Goal: Task Accomplishment & Management: Manage account settings

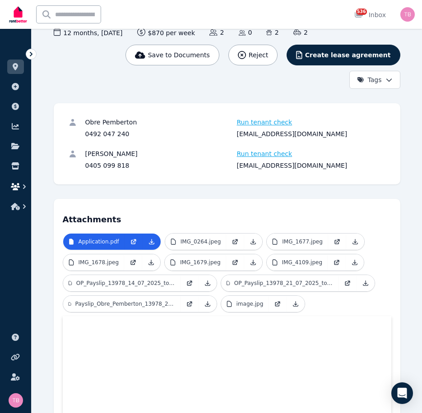
click at [16, 188] on icon "button" at bounding box center [15, 186] width 9 height 7
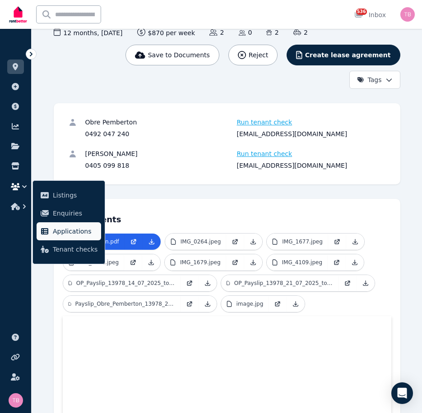
click at [65, 230] on span "Applications" at bounding box center [75, 231] width 45 height 11
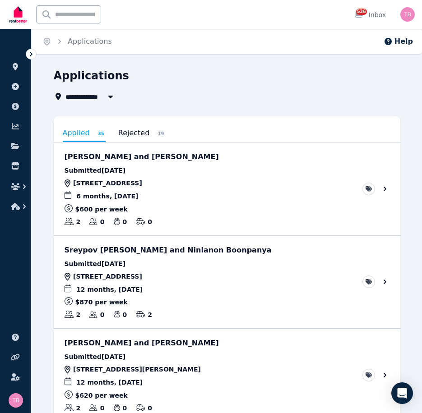
click at [84, 96] on span "All Properties" at bounding box center [94, 96] width 58 height 11
type input "**********"
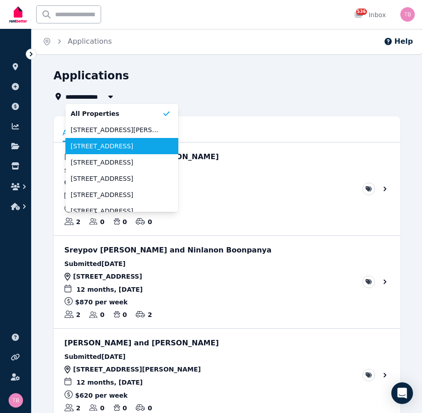
scroll to position [45, 0]
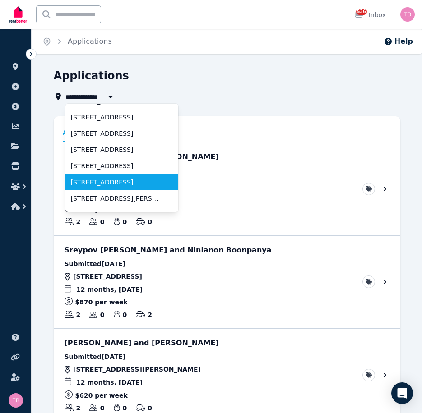
click at [96, 181] on span "[STREET_ADDRESS]" at bounding box center [116, 182] width 91 height 9
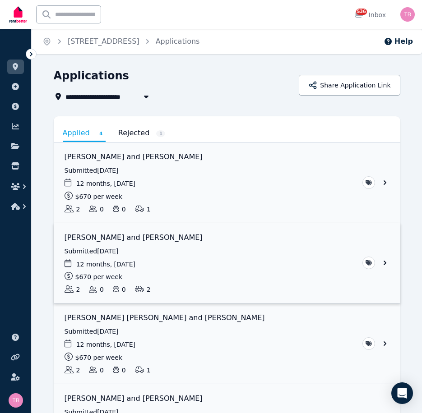
click at [383, 263] on link "View application: Georga Paletaoga and Sam Paletaoga" at bounding box center [227, 263] width 346 height 80
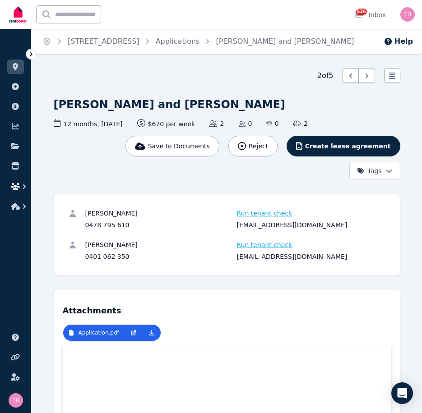
click at [19, 189] on icon "button" at bounding box center [15, 186] width 9 height 7
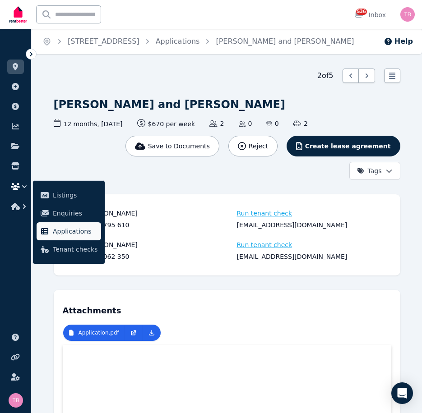
click at [66, 225] on link "Applications" at bounding box center [69, 231] width 64 height 18
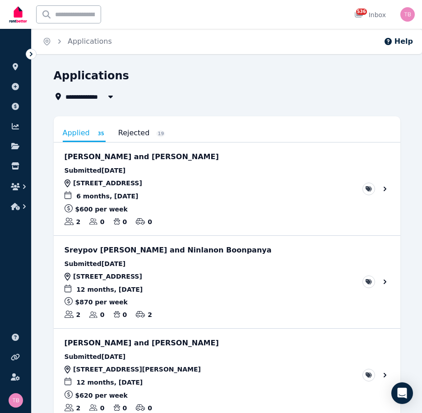
click at [97, 95] on span "All Properties" at bounding box center [94, 96] width 58 height 11
type input "**********"
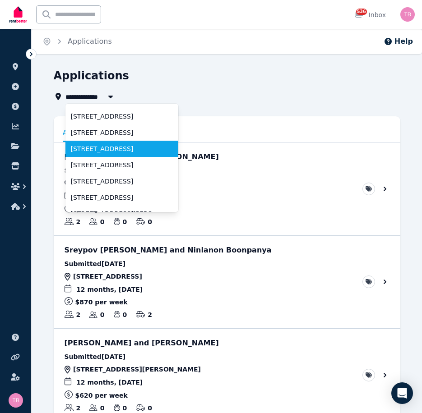
scroll to position [45, 0]
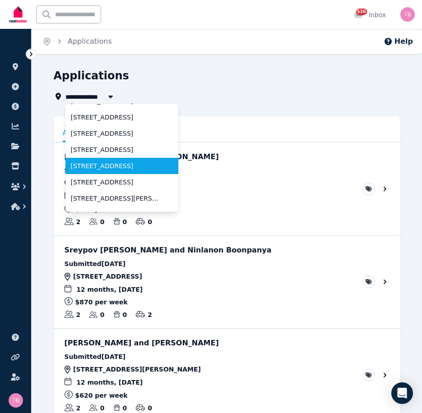
click at [115, 166] on span "[STREET_ADDRESS]" at bounding box center [116, 165] width 91 height 9
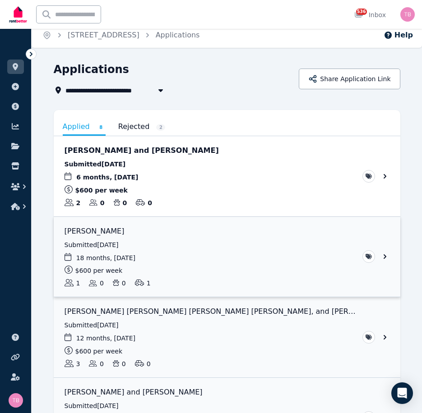
scroll to position [45, 0]
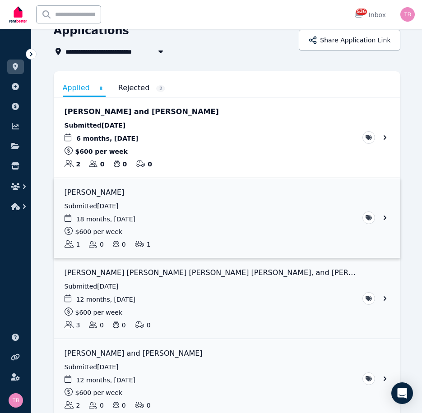
click at [385, 218] on link "View application: Joanna Roberts" at bounding box center [227, 218] width 346 height 80
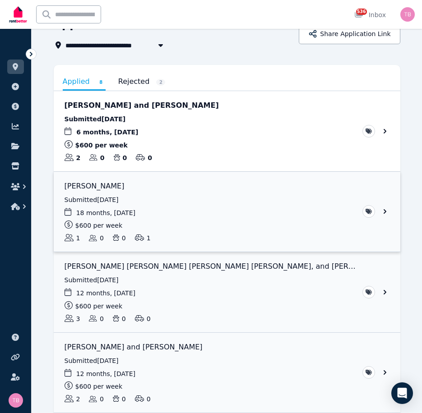
scroll to position [90, 0]
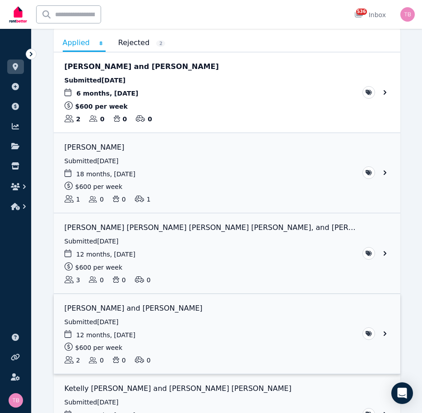
click at [386, 332] on link "View application: Yejun Lee and Harrison Price" at bounding box center [227, 334] width 346 height 80
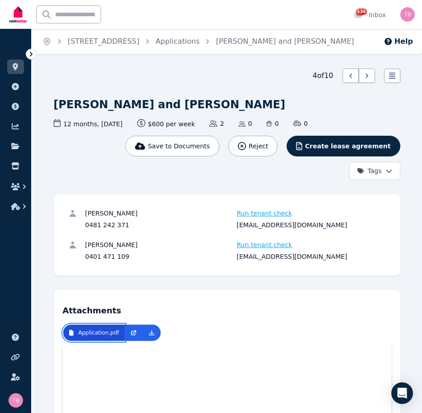
click at [100, 335] on p "Application.pdf" at bounding box center [98, 332] width 41 height 7
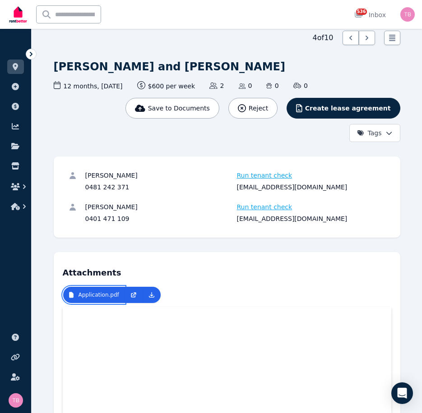
scroll to position [90, 0]
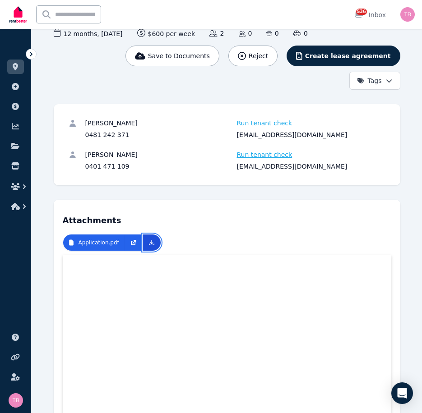
click at [148, 242] on icon at bounding box center [151, 242] width 7 height 7
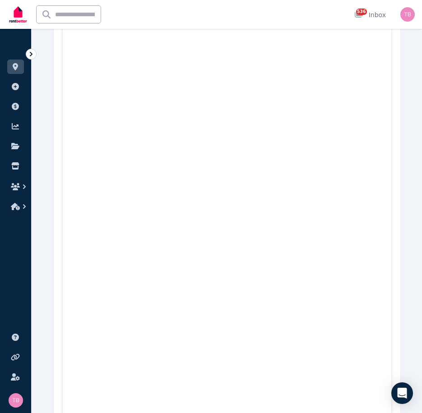
scroll to position [1984, 0]
click at [19, 187] on icon "button" at bounding box center [15, 186] width 9 height 7
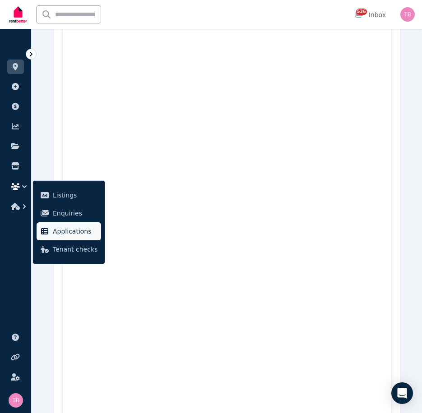
click at [58, 236] on span "Applications" at bounding box center [75, 231] width 45 height 11
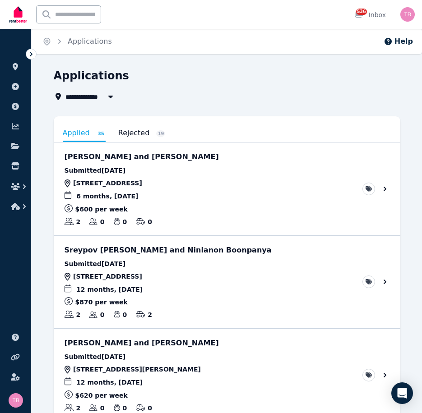
click at [92, 95] on span "All Properties" at bounding box center [94, 96] width 58 height 11
type input "**********"
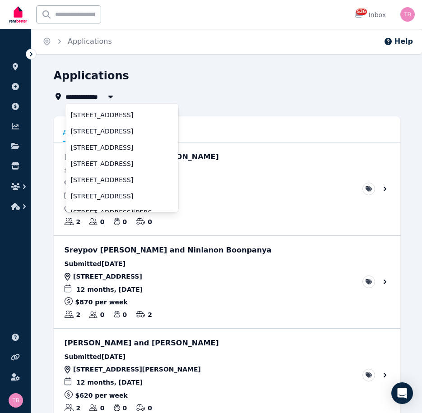
scroll to position [45, 0]
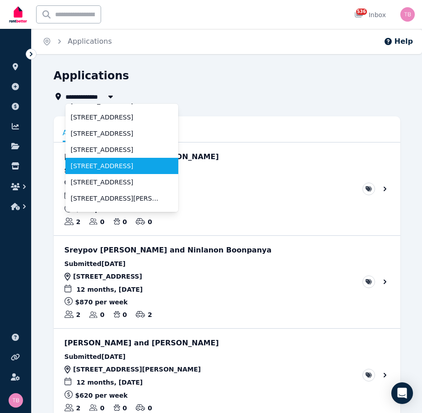
click at [96, 165] on span "[STREET_ADDRESS]" at bounding box center [116, 165] width 91 height 9
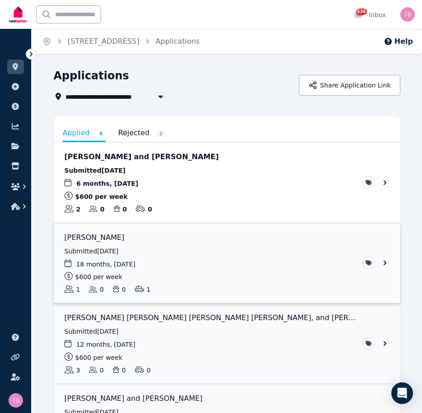
click at [385, 264] on link "View application: Joanna Roberts" at bounding box center [227, 263] width 346 height 80
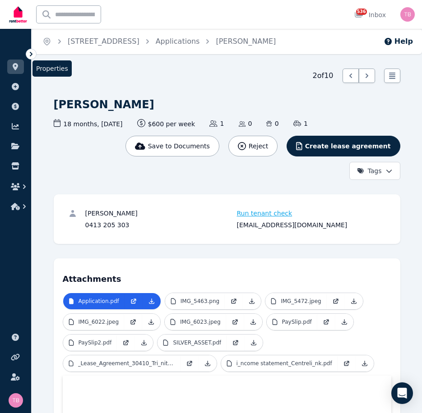
click at [16, 66] on icon at bounding box center [15, 66] width 5 height 7
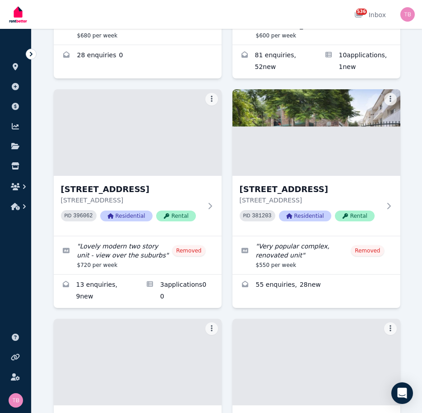
scroll to position [2209, 0]
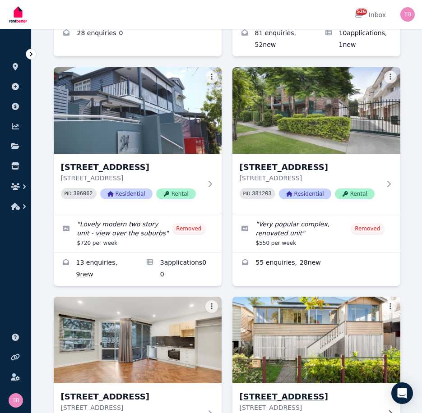
click at [260, 390] on h3 "[STREET_ADDRESS]" at bounding box center [309, 396] width 141 height 13
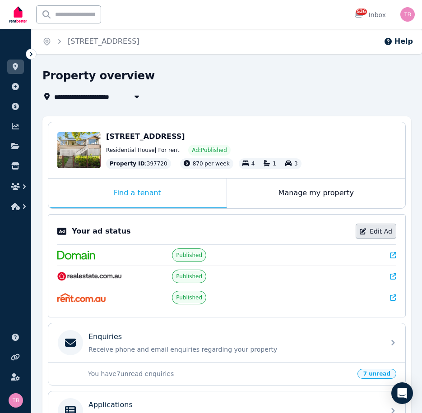
click at [376, 230] on link "Edit Ad" at bounding box center [375, 231] width 41 height 15
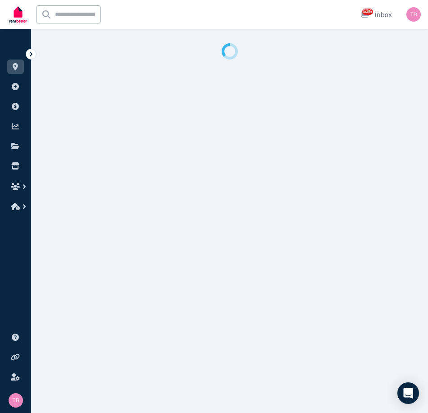
select select "**********"
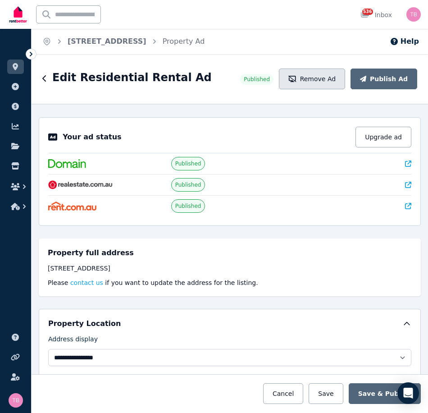
click at [325, 79] on button "Remove Ad" at bounding box center [312, 79] width 66 height 21
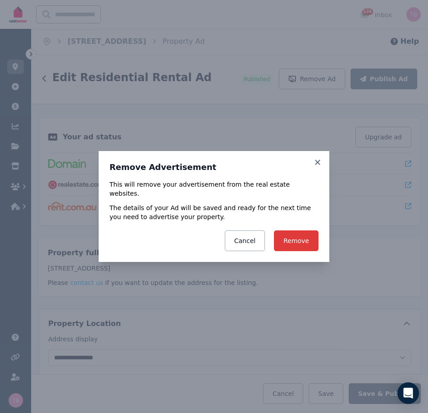
click at [300, 239] on button "Remove" at bounding box center [296, 240] width 45 height 21
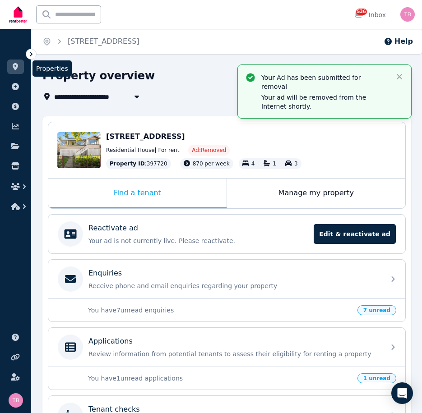
click at [16, 66] on icon at bounding box center [15, 66] width 5 height 7
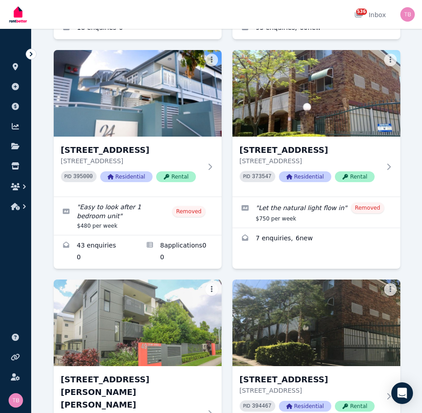
scroll to position [1263, 0]
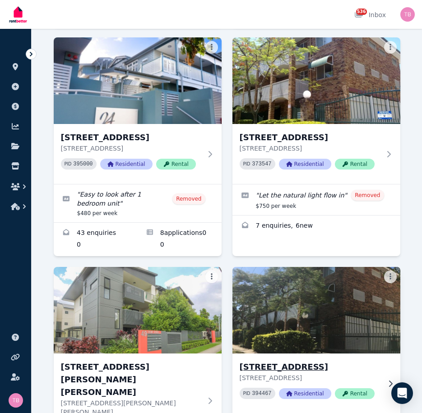
click at [280, 361] on h3 "[STREET_ADDRESS]" at bounding box center [309, 367] width 141 height 13
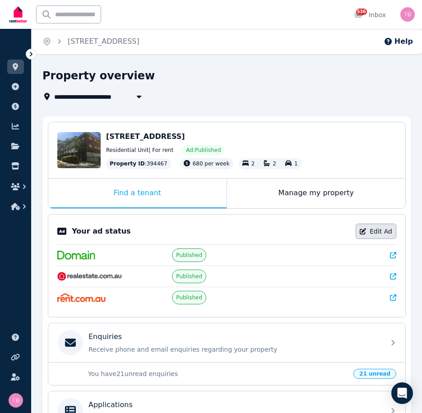
click at [383, 233] on link "Edit Ad" at bounding box center [375, 231] width 41 height 15
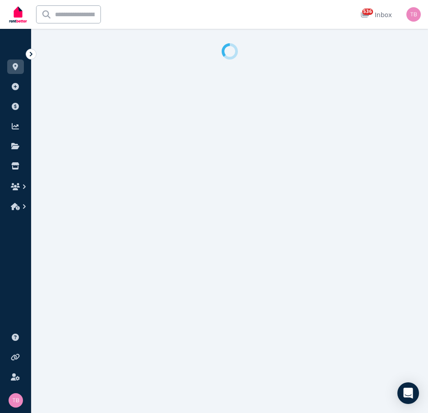
select select "**********"
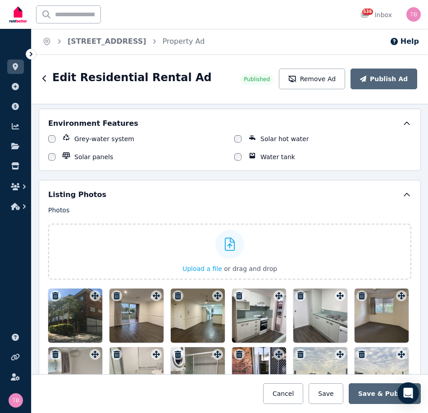
scroll to position [1037, 0]
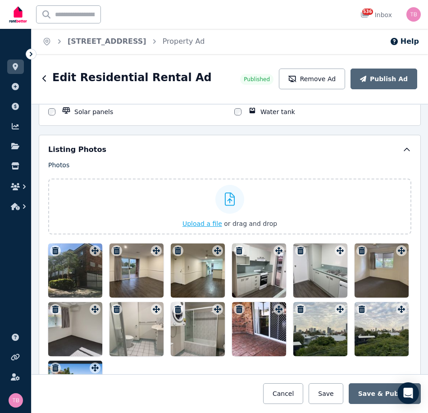
click at [193, 224] on span "Upload a file" at bounding box center [203, 223] width 40 height 7
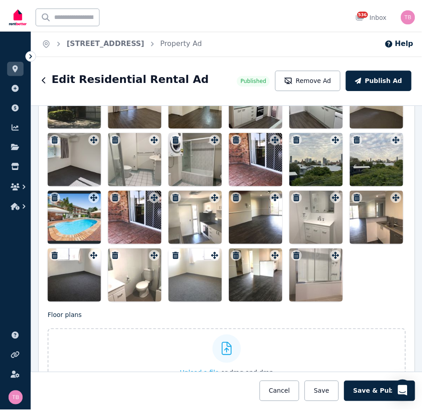
scroll to position [1217, 0]
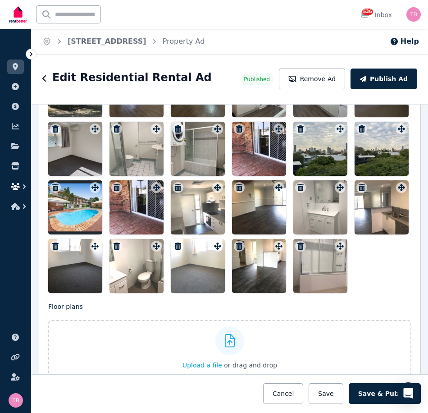
click at [18, 184] on icon "button" at bounding box center [15, 186] width 9 height 7
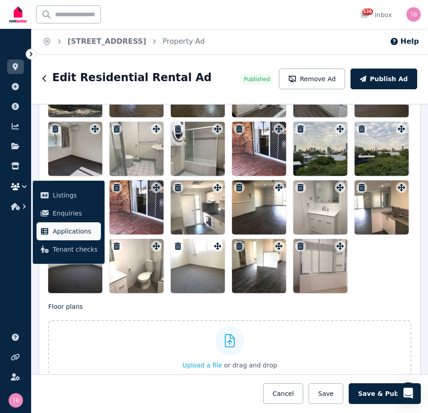
click at [60, 233] on span "Applications" at bounding box center [75, 231] width 45 height 11
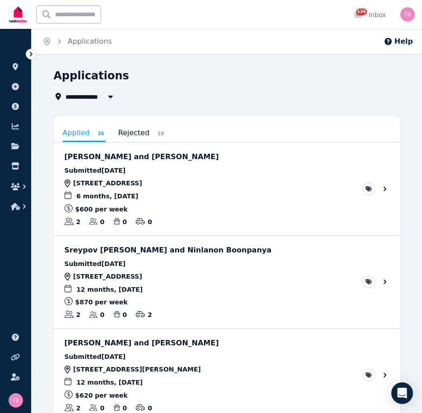
click at [83, 98] on span "All Properties" at bounding box center [94, 96] width 58 height 11
type input "**********"
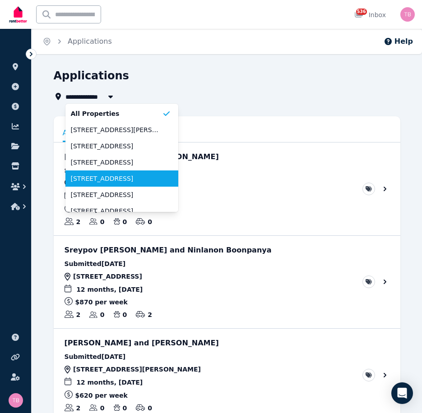
scroll to position [45, 0]
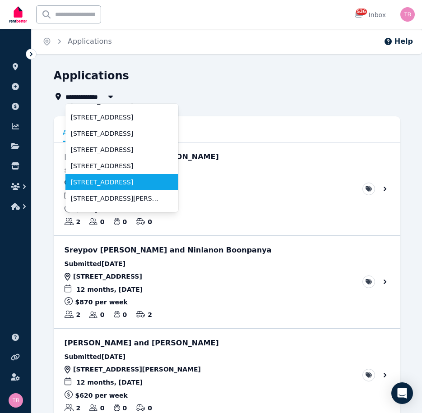
click at [105, 185] on span "[STREET_ADDRESS]" at bounding box center [116, 182] width 91 height 9
